Goal: Communication & Community: Answer question/provide support

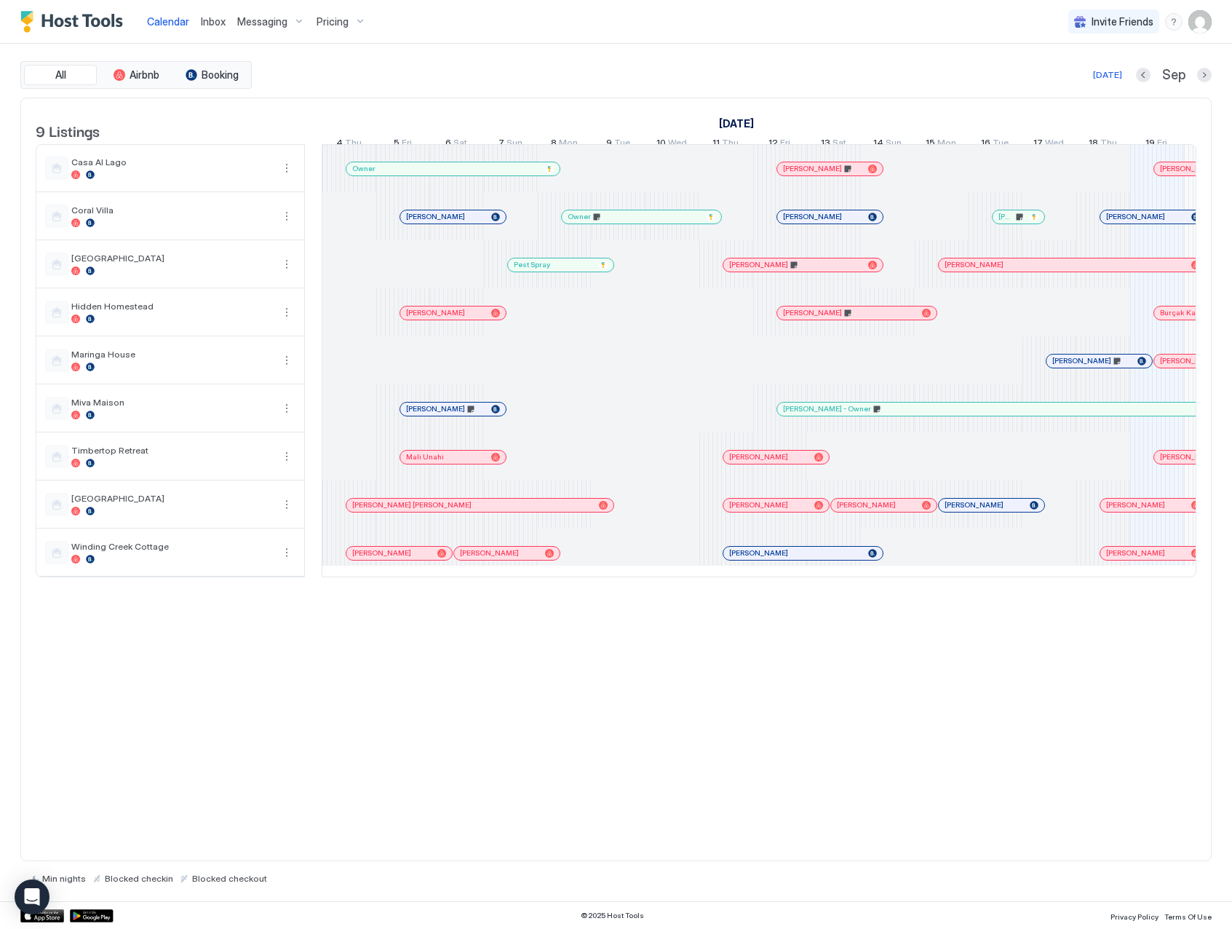
scroll to position [0, 809]
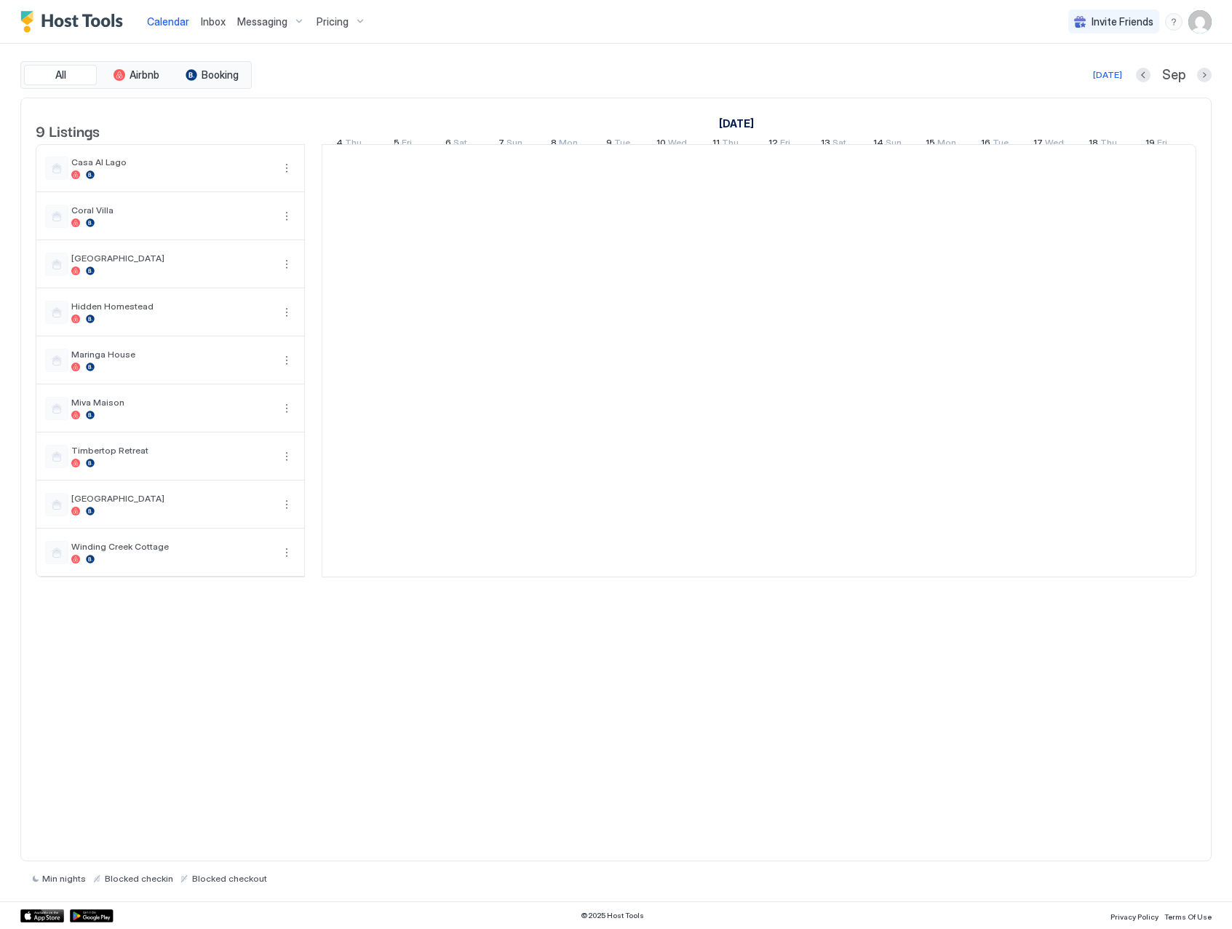
scroll to position [0, 809]
click at [213, 23] on span "Inbox" at bounding box center [213, 21] width 25 height 12
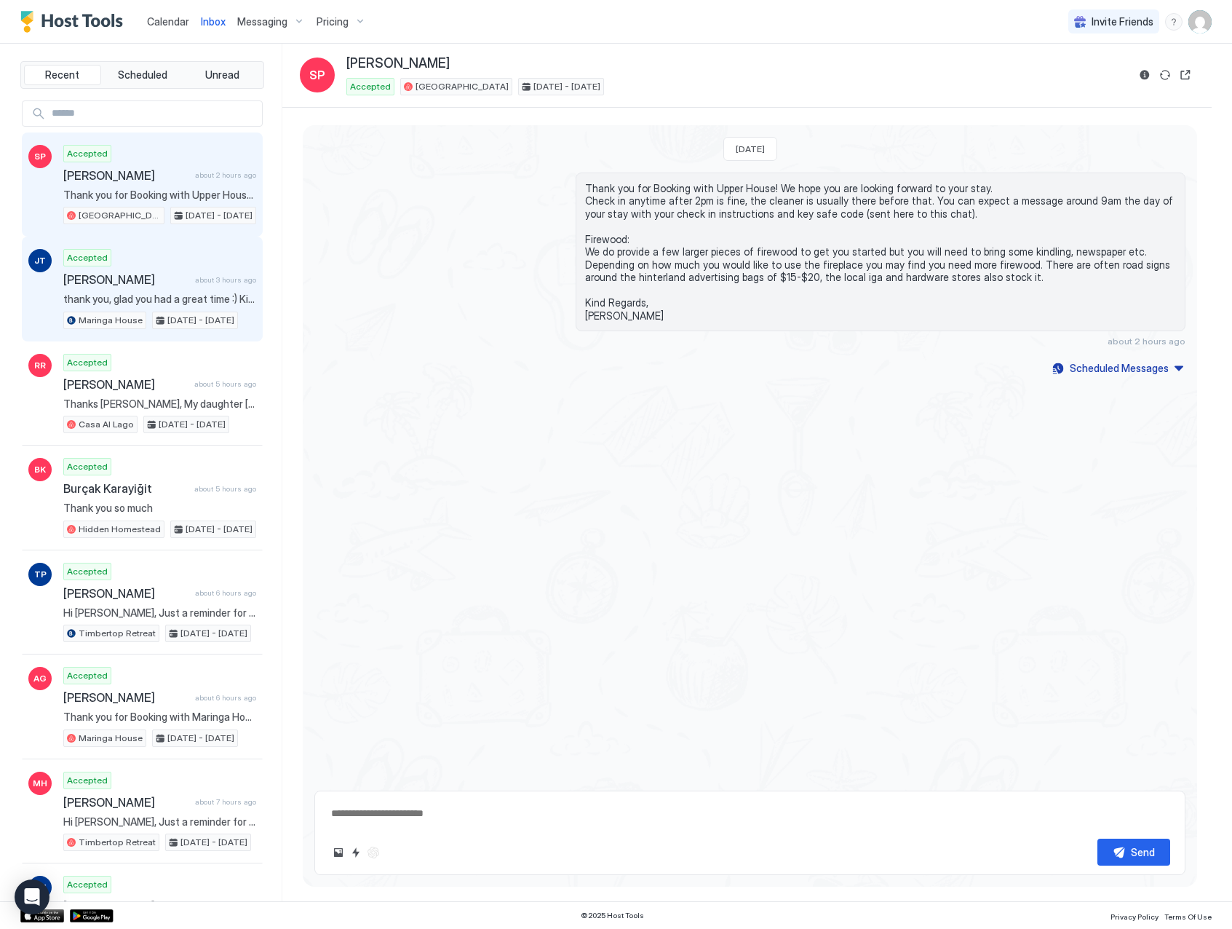
click at [159, 278] on span "[PERSON_NAME]" at bounding box center [126, 279] width 126 height 15
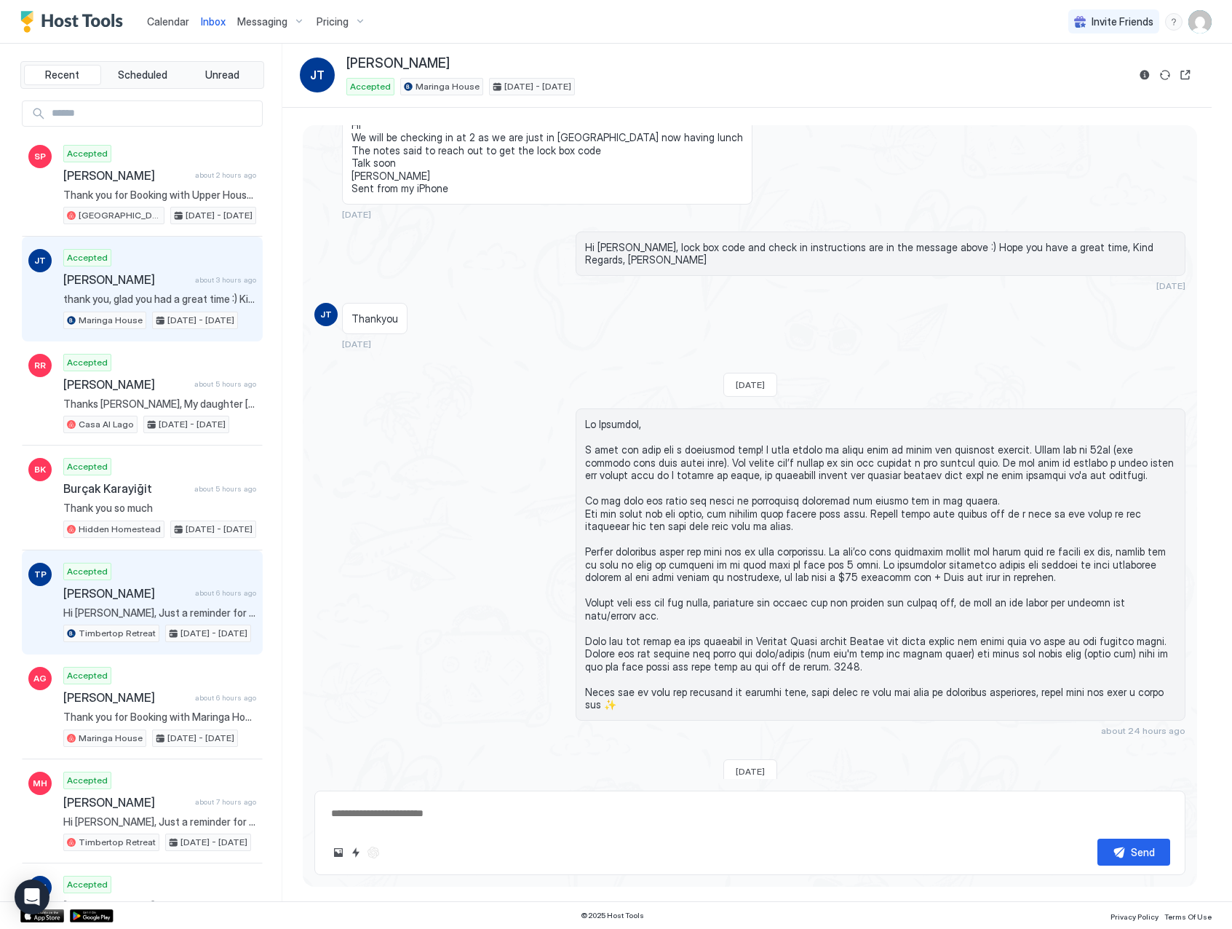
scroll to position [1236, 0]
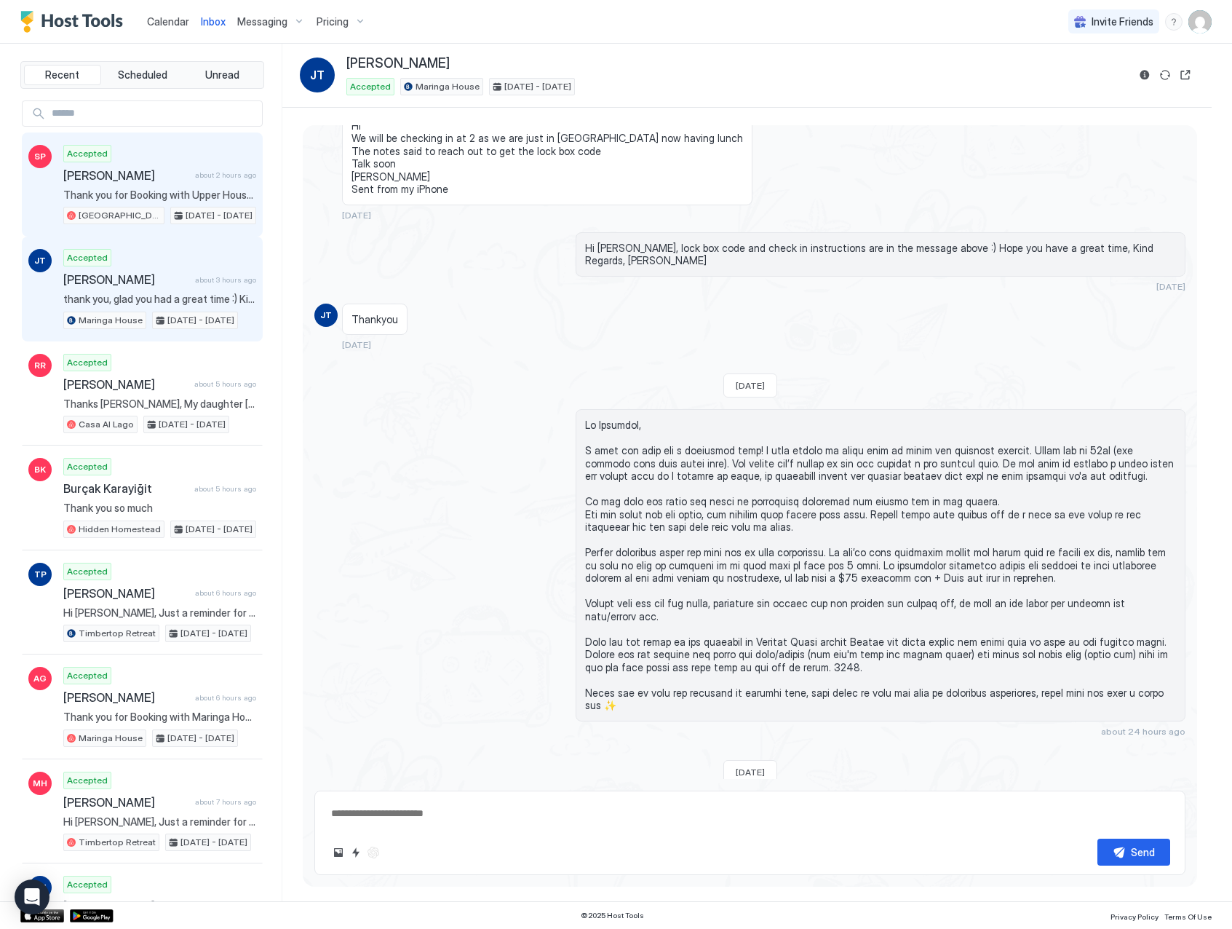
click at [129, 191] on span "Thank you for Booking with Upper House! We hope you are looking forward to your…" at bounding box center [159, 195] width 193 height 13
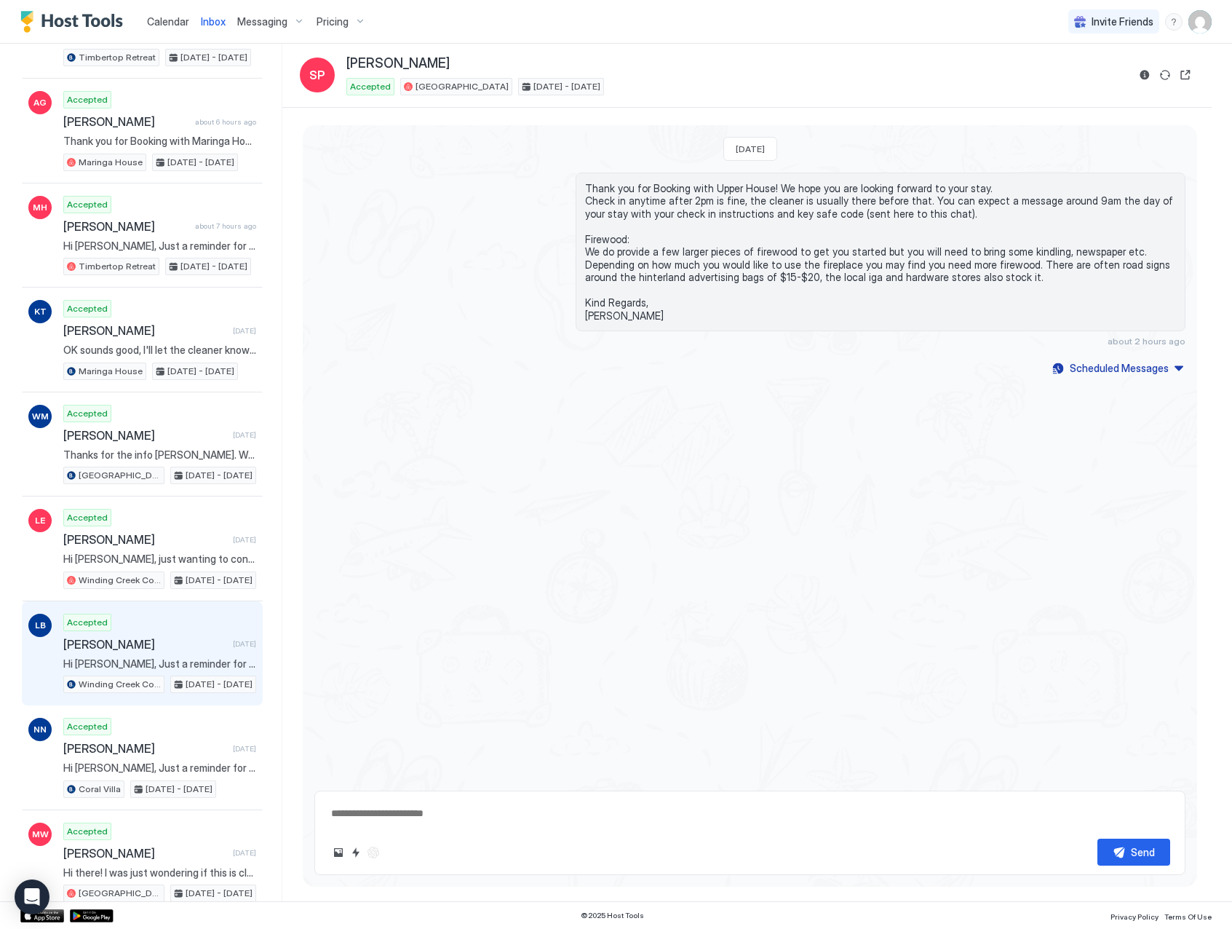
scroll to position [577, 0]
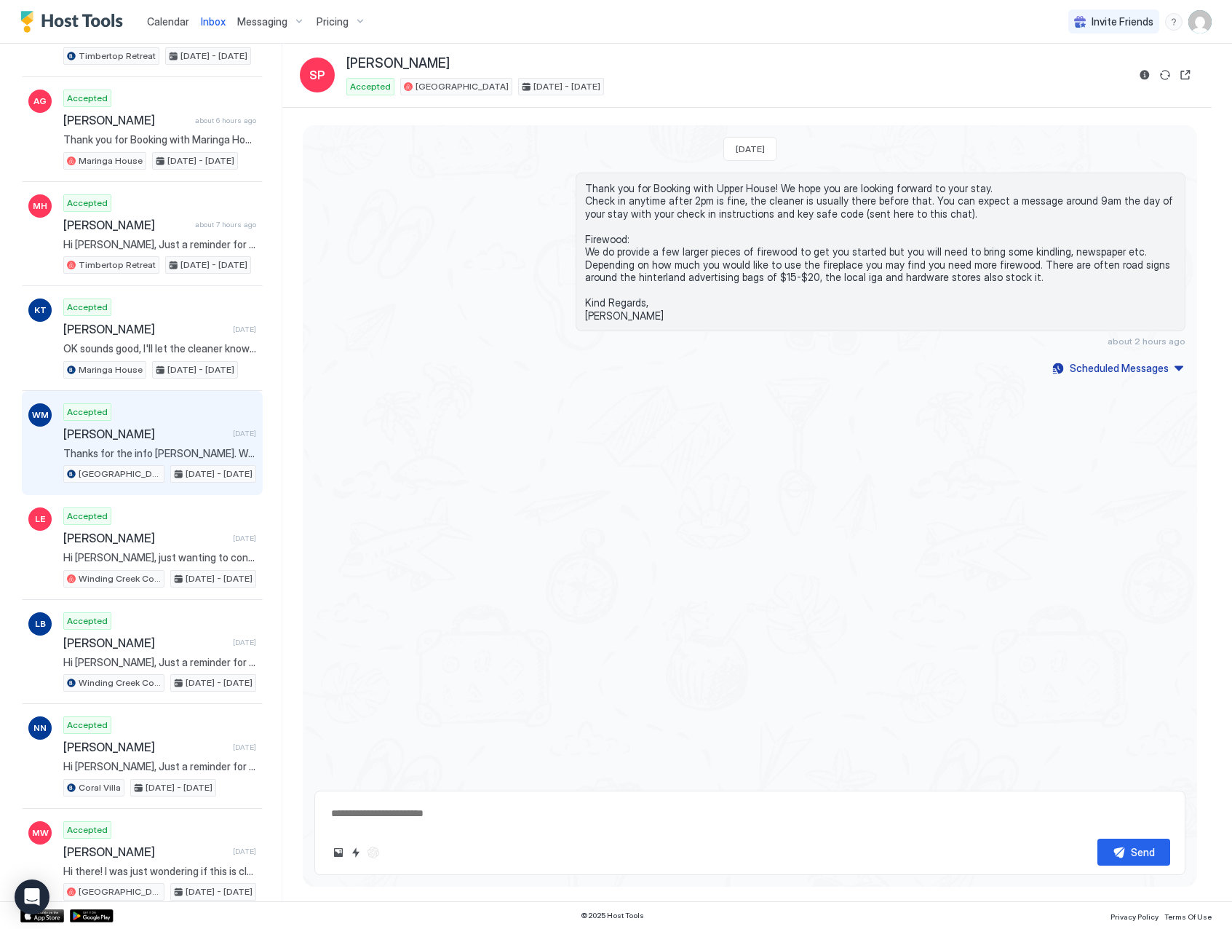
click at [140, 440] on span "[PERSON_NAME]" at bounding box center [145, 434] width 164 height 15
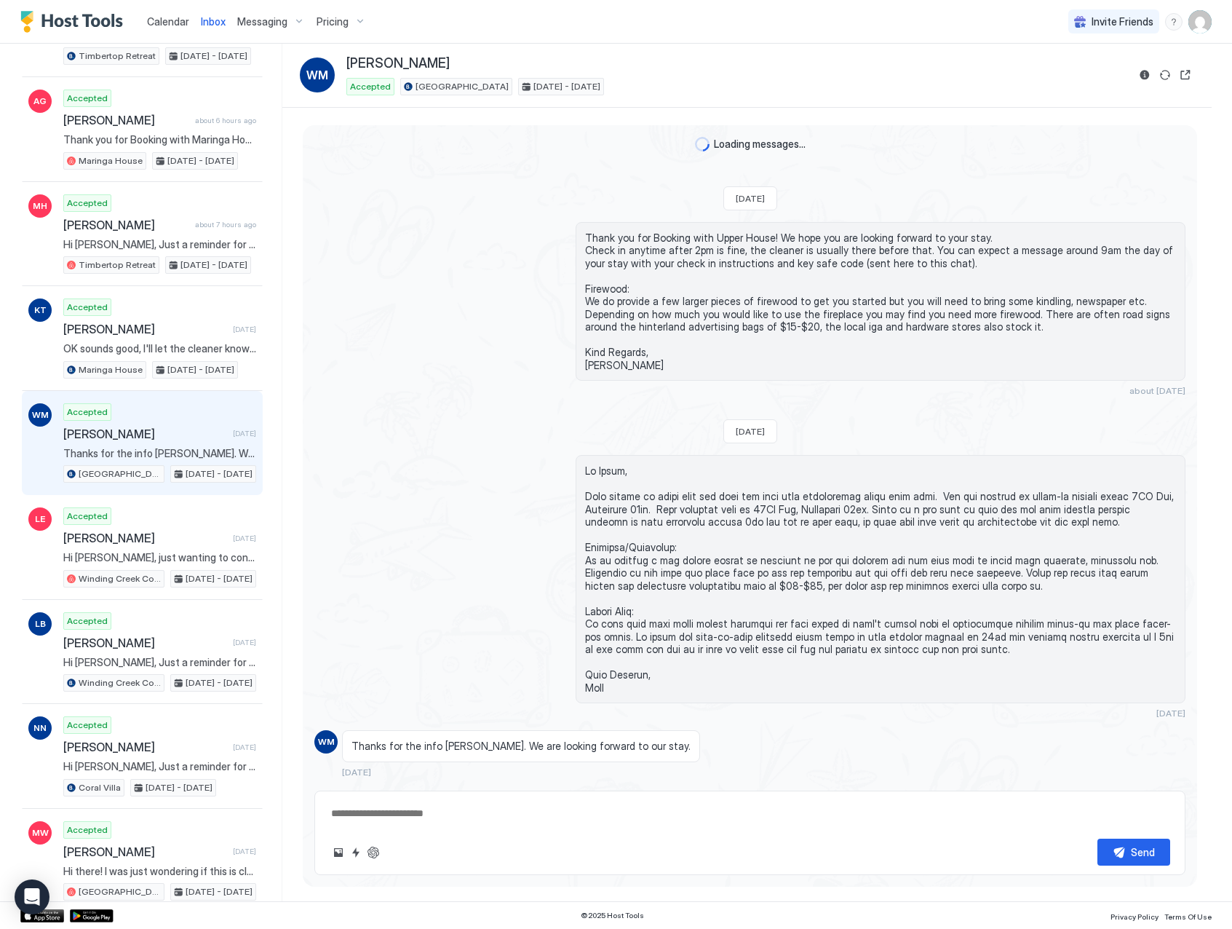
scroll to position [29, 0]
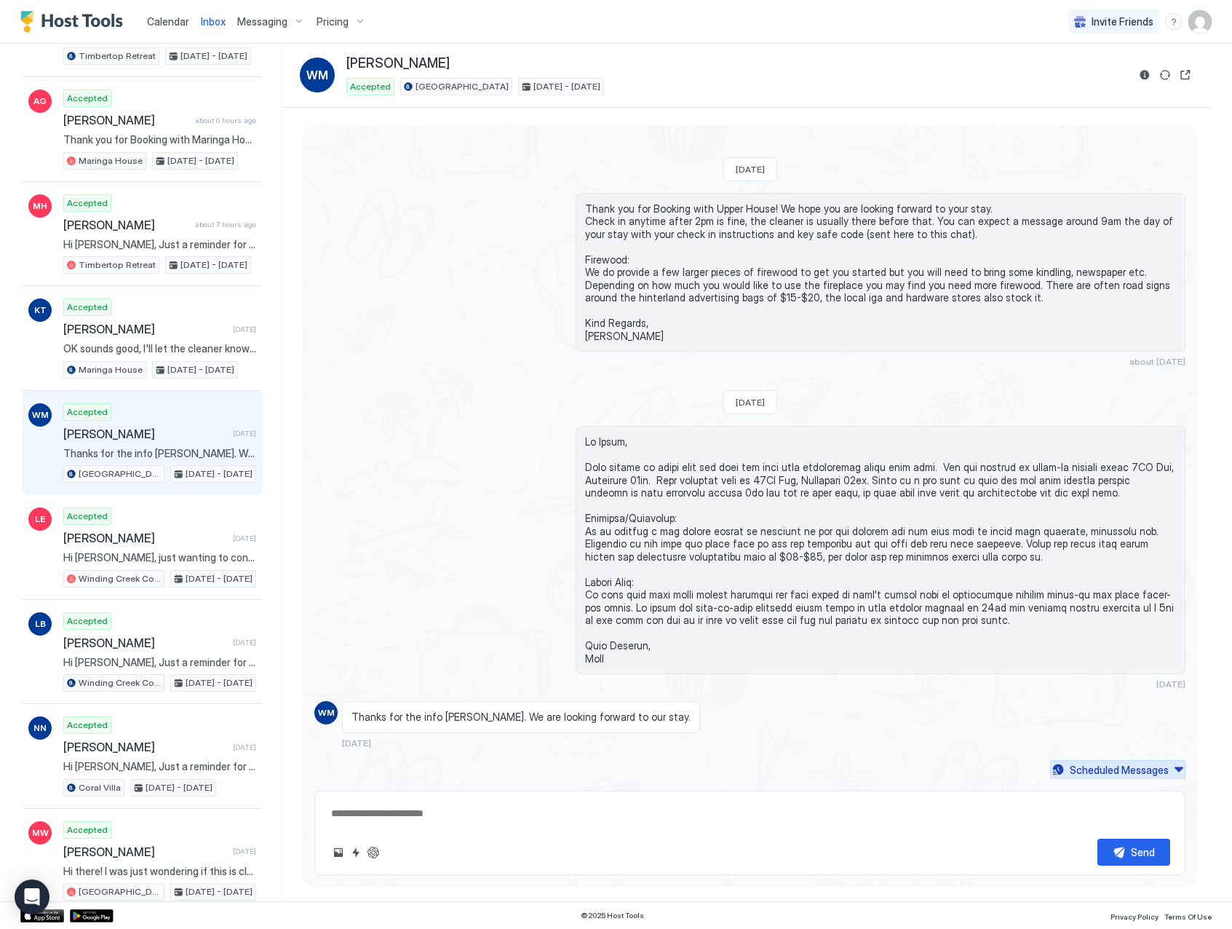
click at [1122, 774] on div "Scheduled Messages" at bounding box center [1119, 769] width 99 height 15
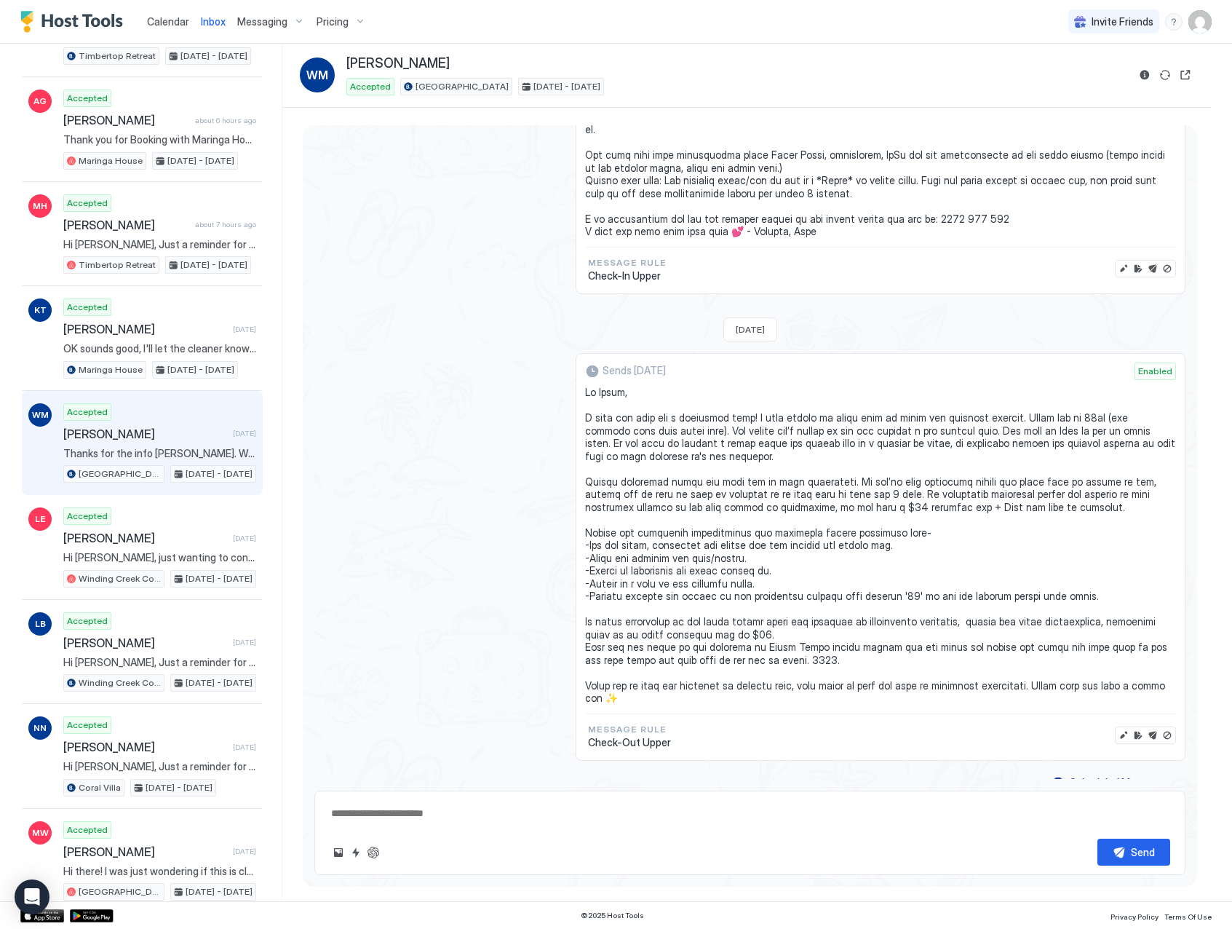
type textarea "*"
click at [106, 25] on img "Host Tools Logo" at bounding box center [74, 22] width 109 height 22
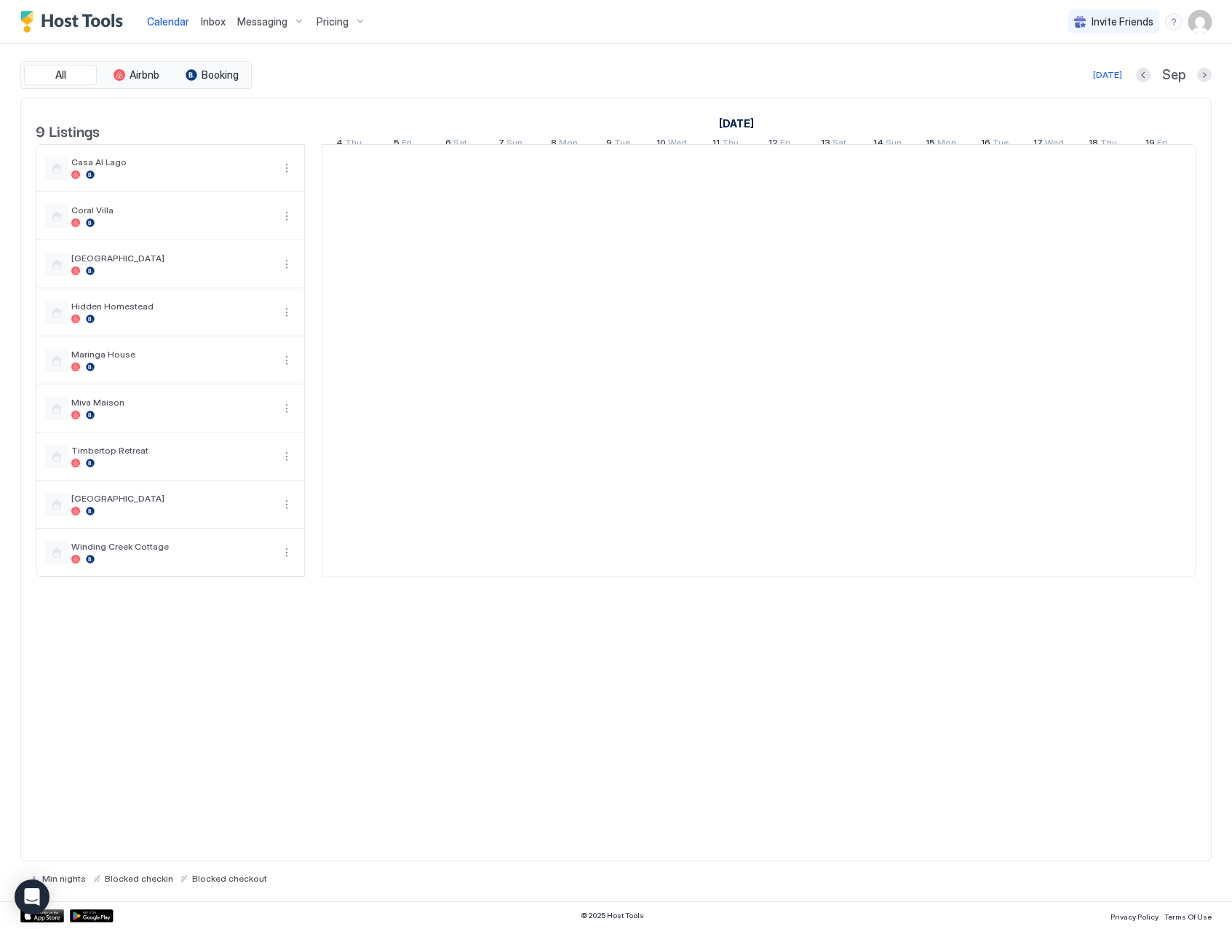
scroll to position [0, 809]
